Goal: Task Accomplishment & Management: Manage account settings

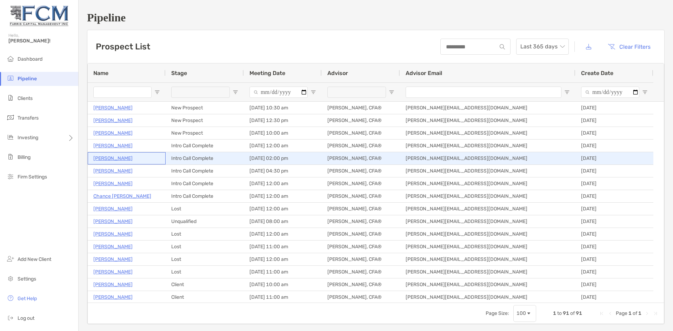
click at [116, 158] on p "[PERSON_NAME]" at bounding box center [112, 158] width 39 height 9
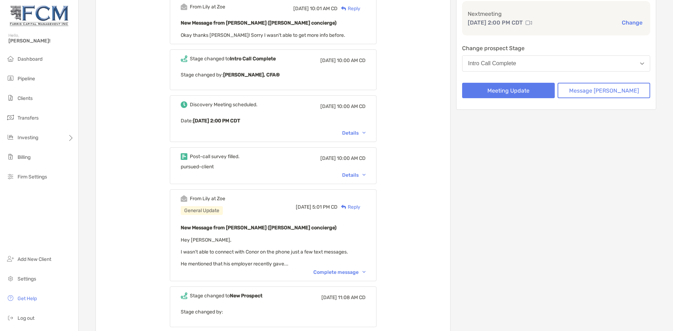
scroll to position [105, 0]
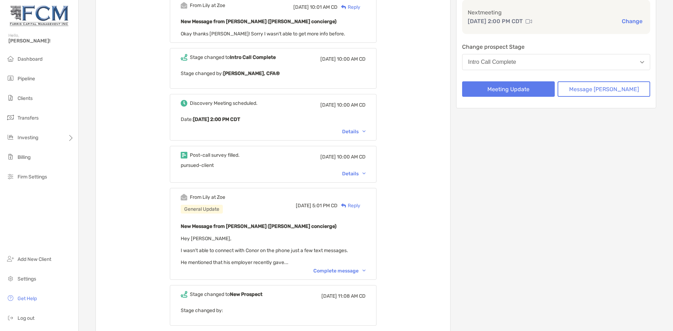
click at [348, 272] on div "Complete message" at bounding box center [339, 271] width 52 height 6
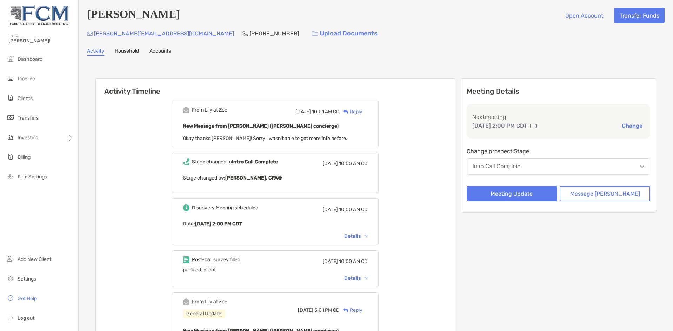
scroll to position [0, 0]
click at [368, 278] on div "Details" at bounding box center [356, 279] width 24 height 6
